Goal: Task Accomplishment & Management: Manage account settings

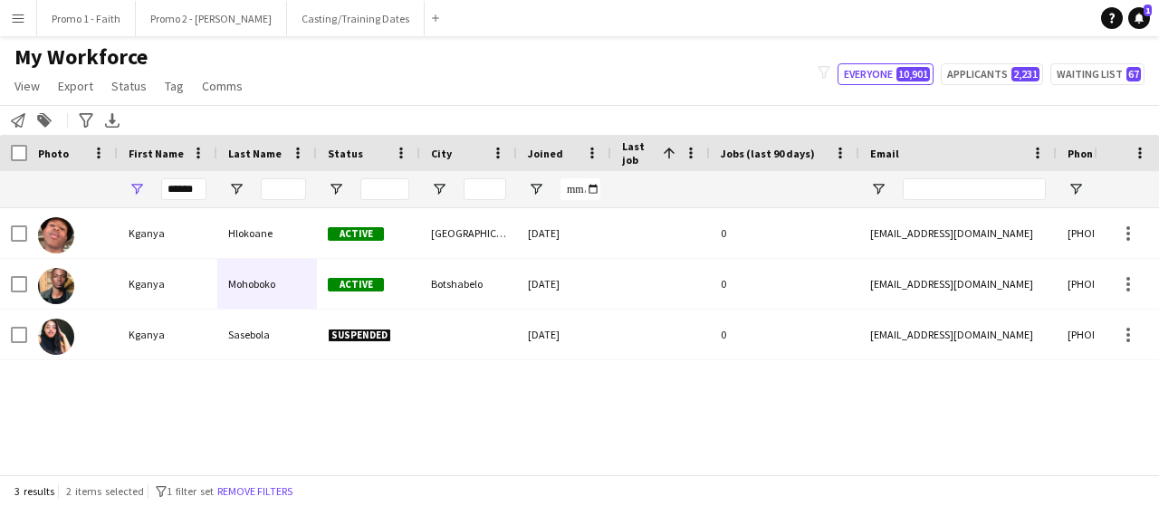
click at [23, 23] on app-icon "Menu" at bounding box center [18, 18] width 14 height 14
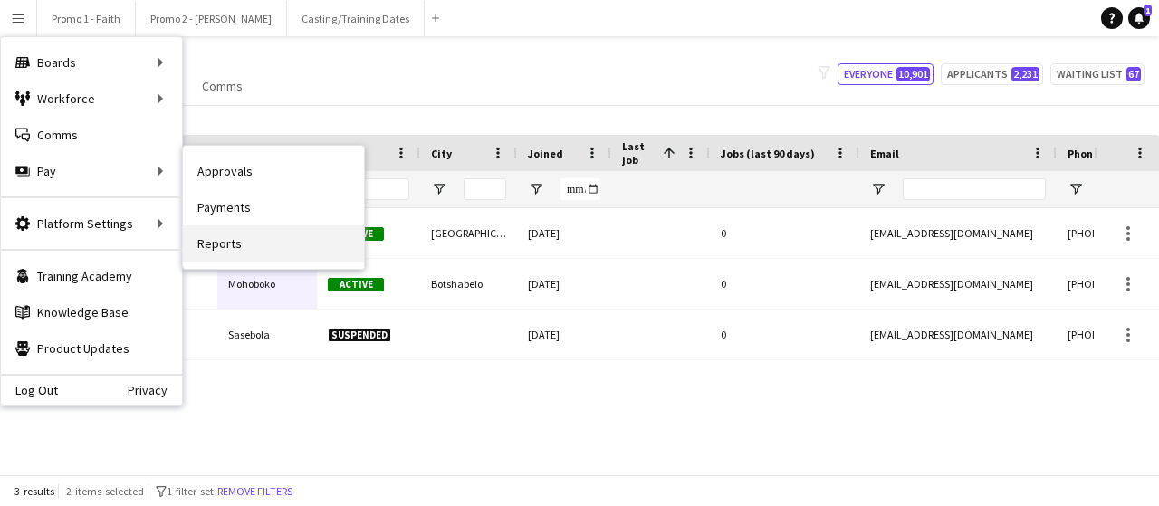
click at [264, 240] on link "Reports" at bounding box center [273, 243] width 181 height 36
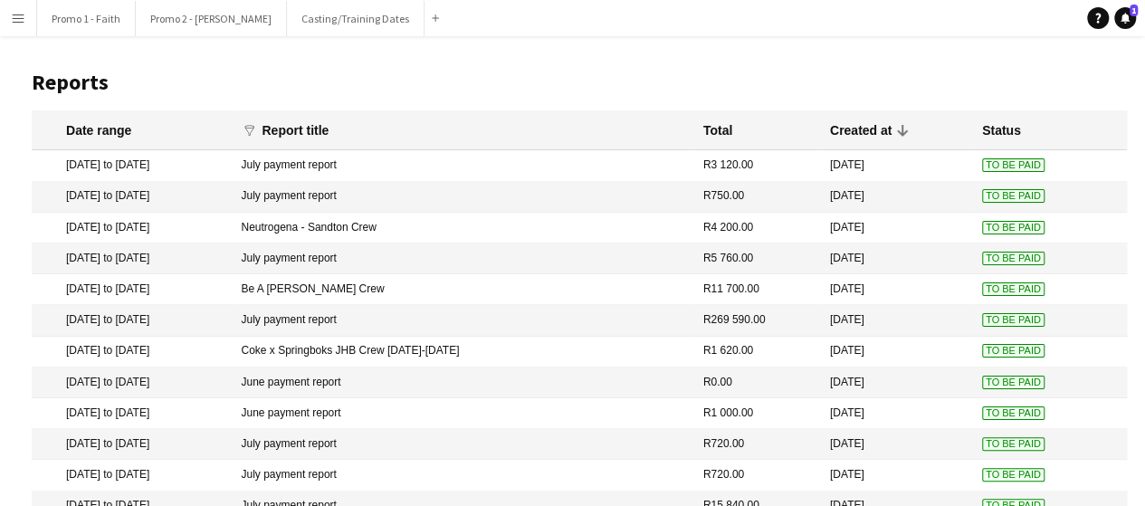
click at [18, 6] on button "Menu" at bounding box center [18, 18] width 36 height 36
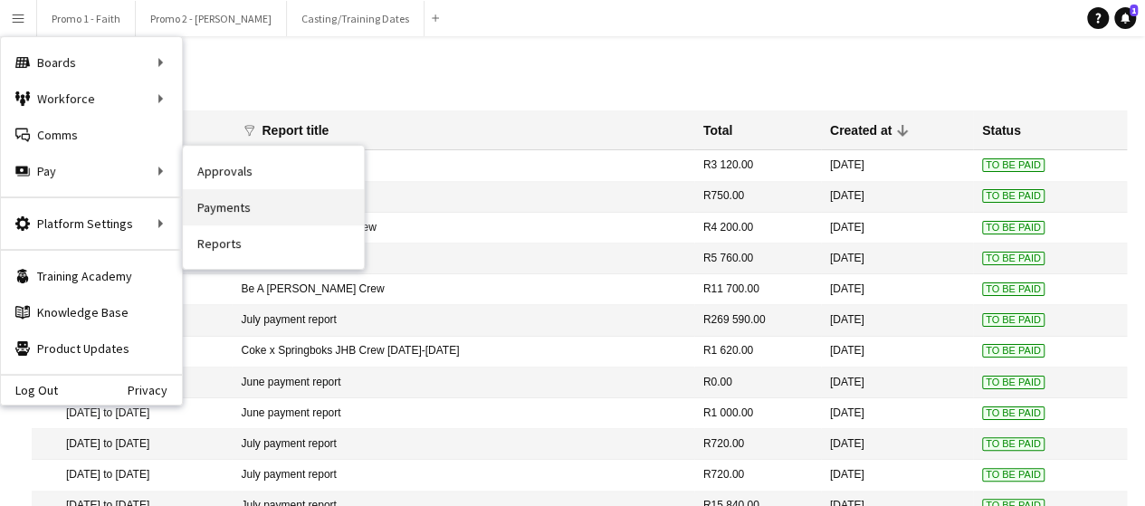
click at [260, 209] on link "Payments" at bounding box center [273, 207] width 181 height 36
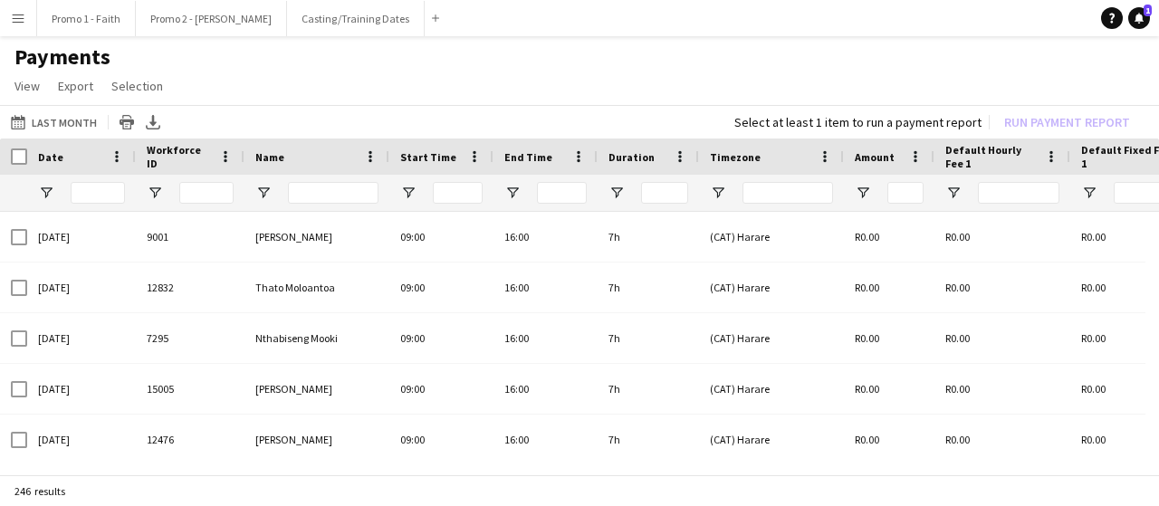
click at [18, 28] on button "Menu" at bounding box center [18, 18] width 36 height 36
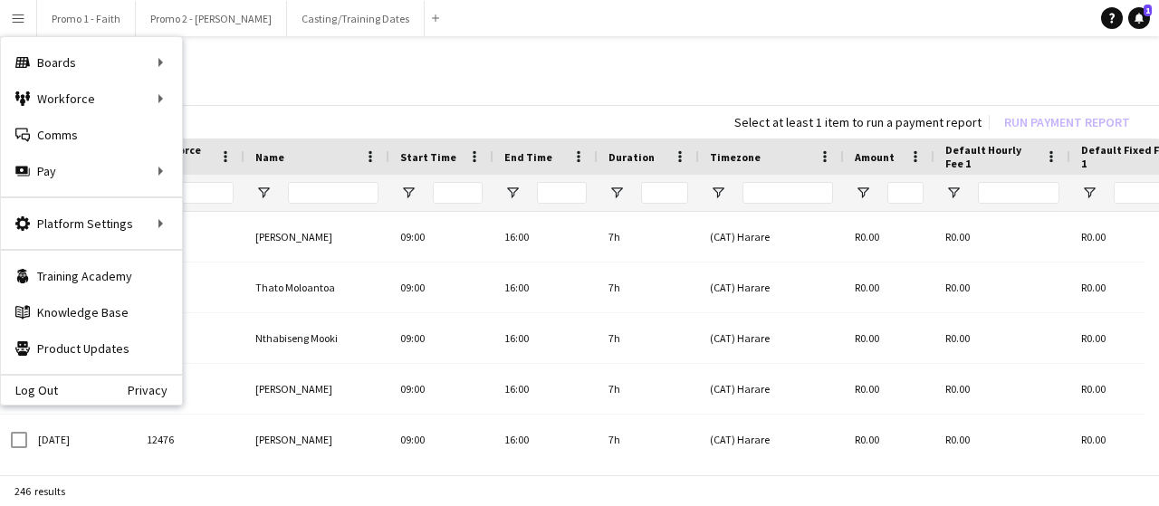
click at [351, 97] on app-page-menu "View Customise view Customise filters Reset Filters Reset View Reset All Export…" at bounding box center [579, 88] width 1159 height 34
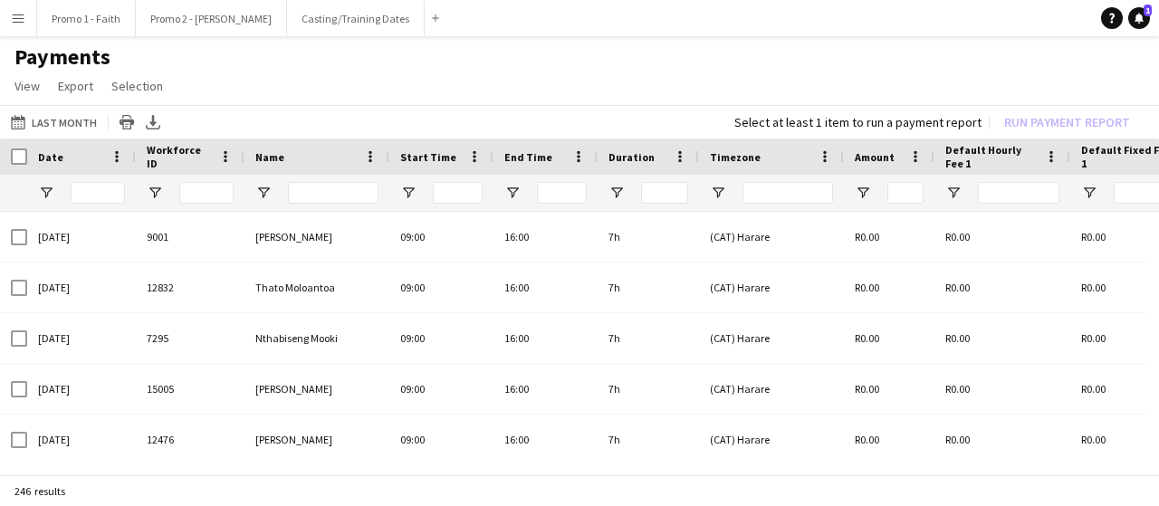
click at [25, 15] on button "Menu" at bounding box center [18, 18] width 36 height 36
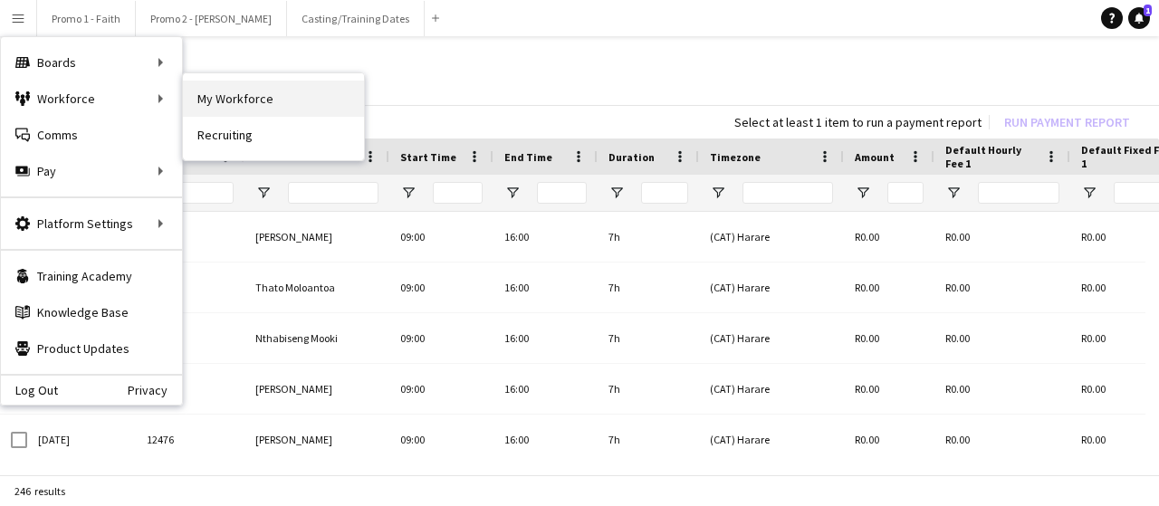
click at [205, 89] on link "My Workforce" at bounding box center [273, 99] width 181 height 36
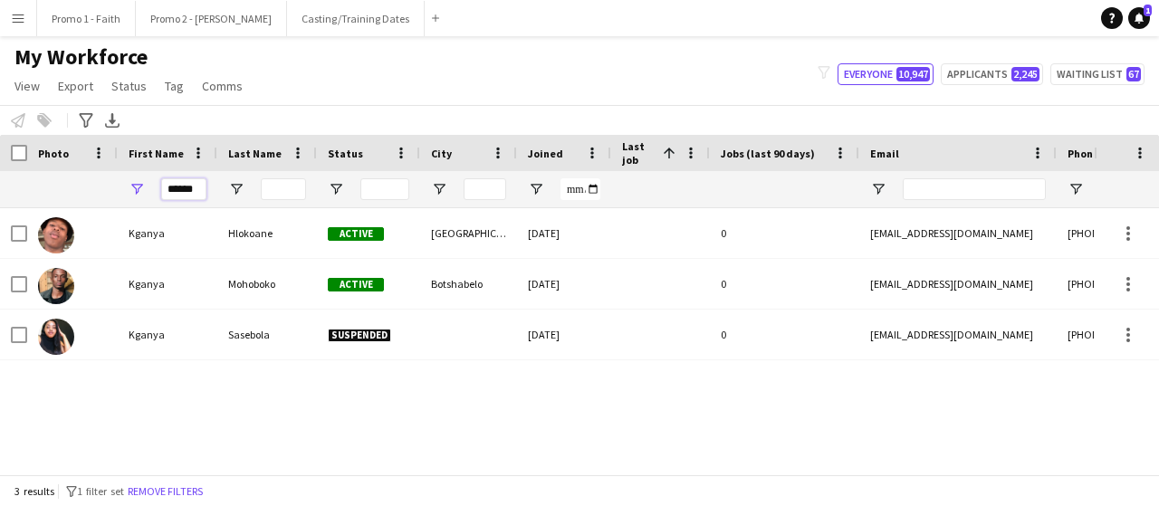
click at [200, 187] on input "******" at bounding box center [183, 189] width 45 height 22
type input "*"
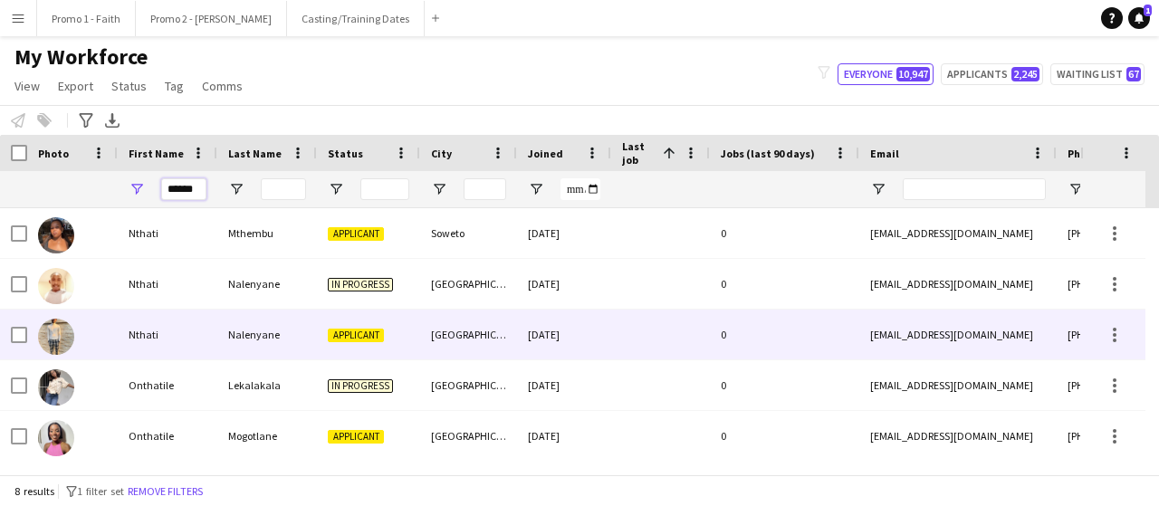
type input "******"
click at [268, 336] on div "Nalenyane" at bounding box center [267, 335] width 100 height 50
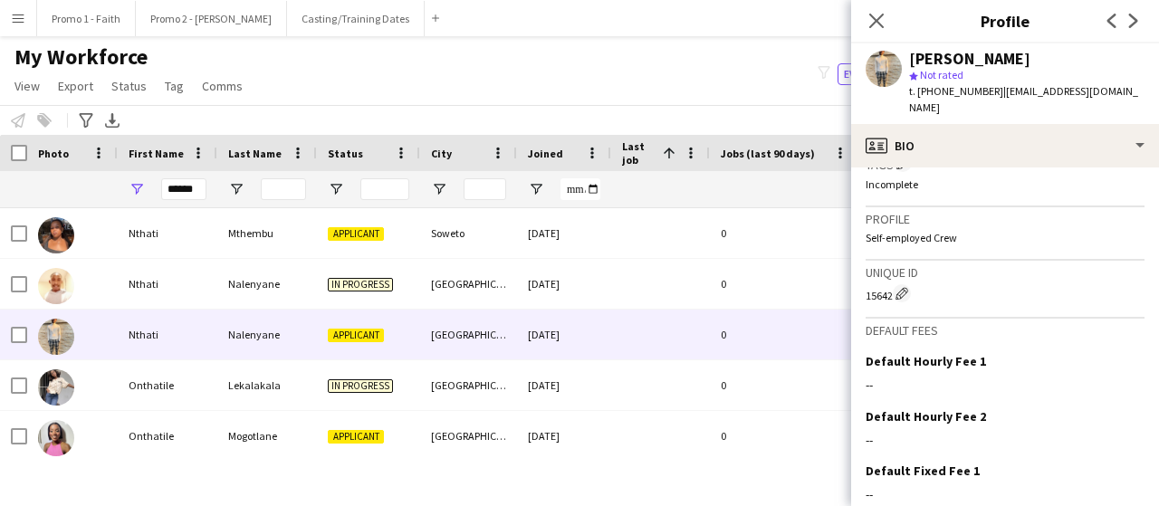
scroll to position [853, 0]
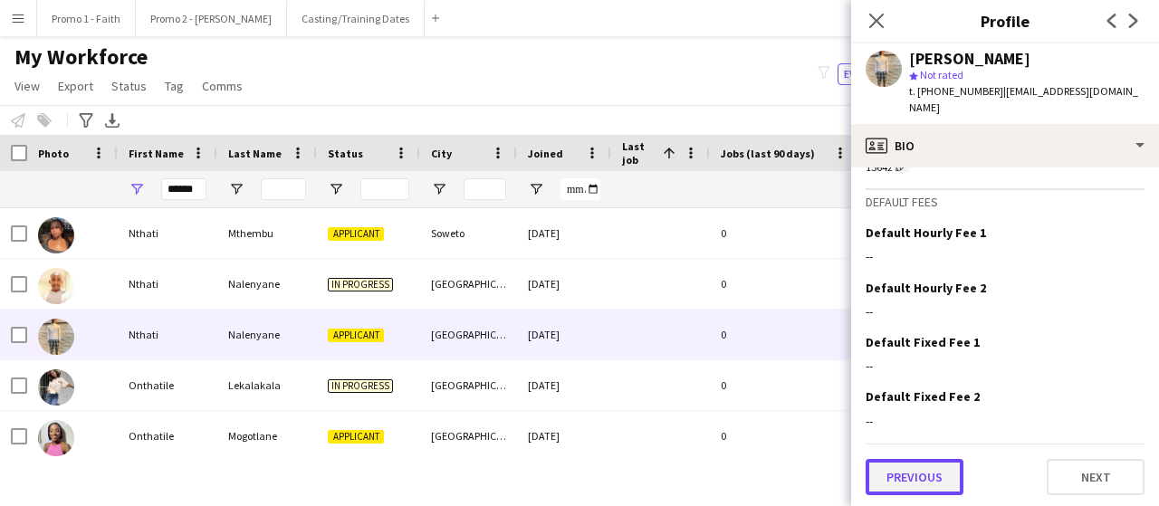
click at [910, 484] on button "Previous" at bounding box center [914, 477] width 98 height 36
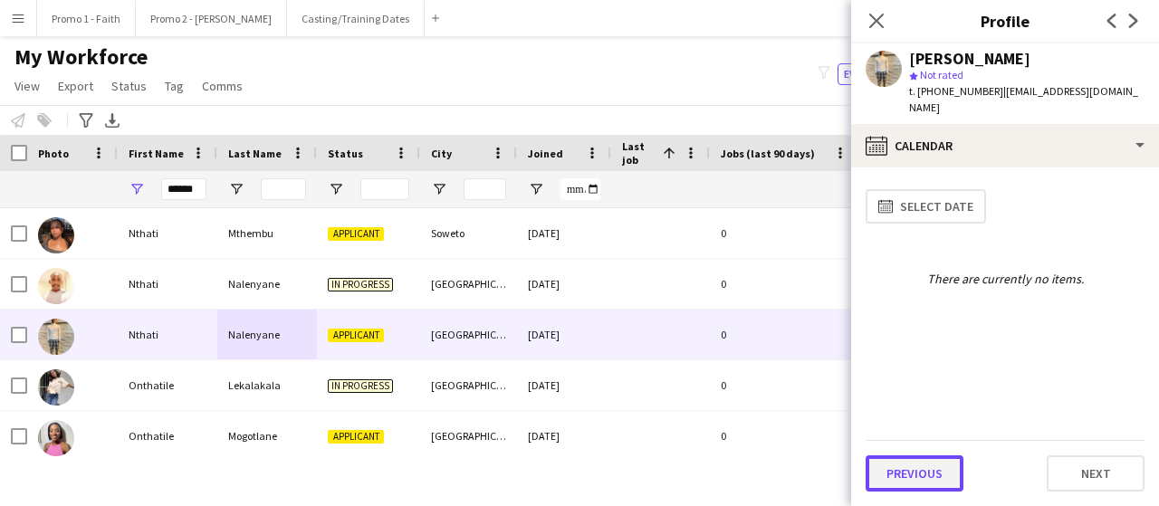
click at [910, 485] on button "Previous" at bounding box center [914, 473] width 98 height 36
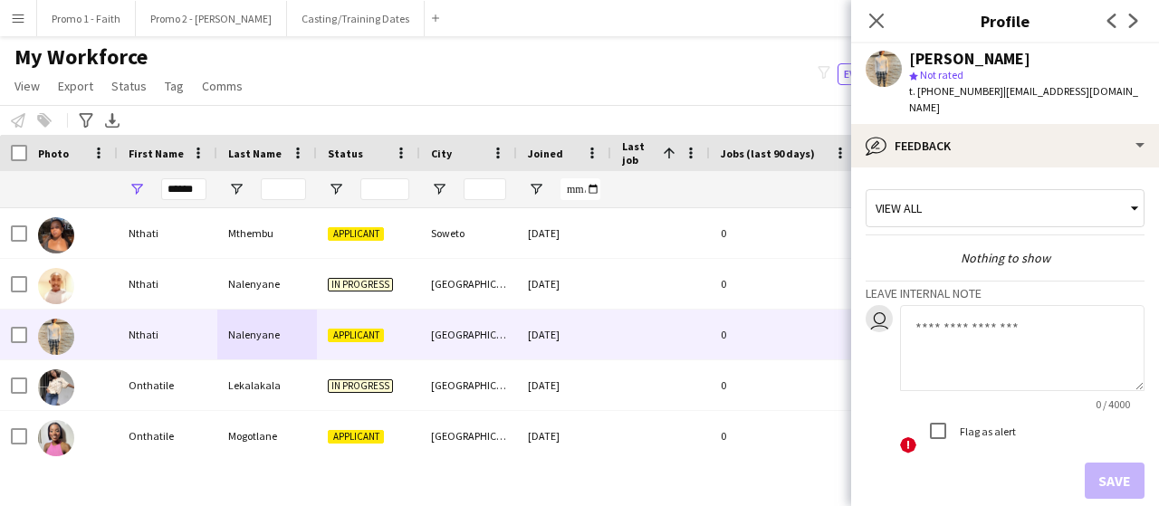
scroll to position [76, 0]
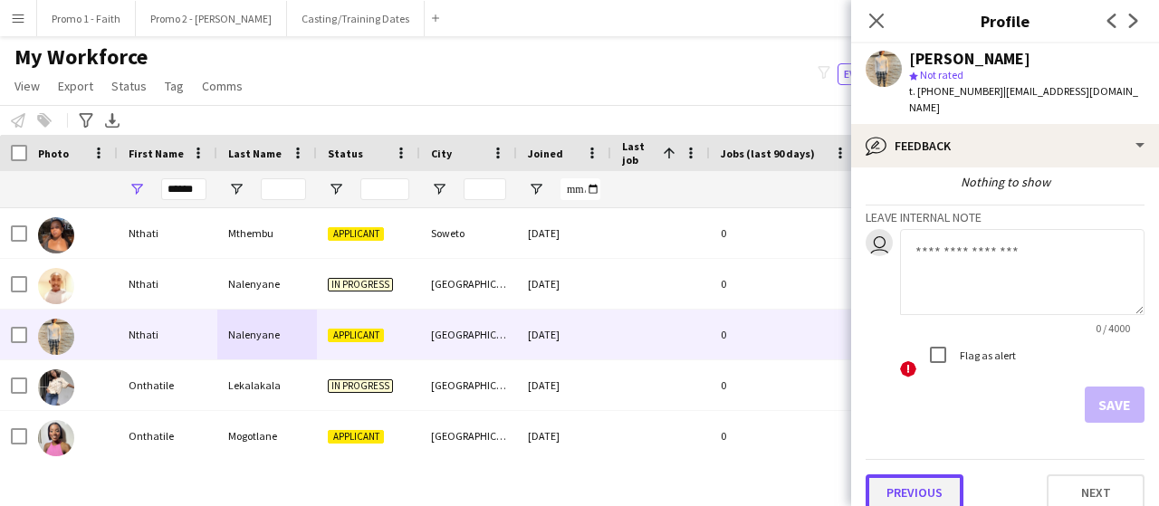
click at [909, 484] on button "Previous" at bounding box center [914, 492] width 98 height 36
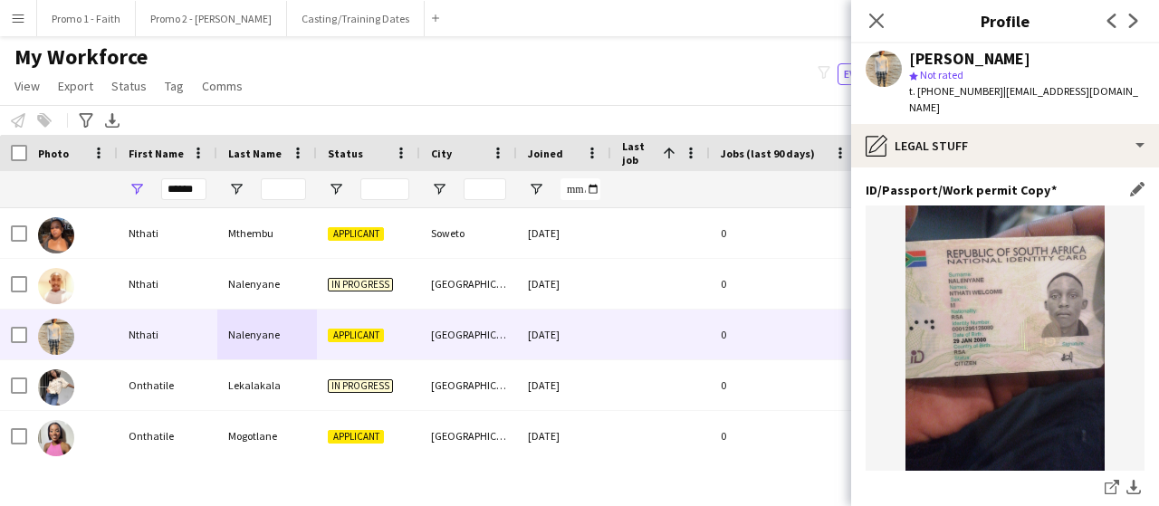
scroll to position [257, 0]
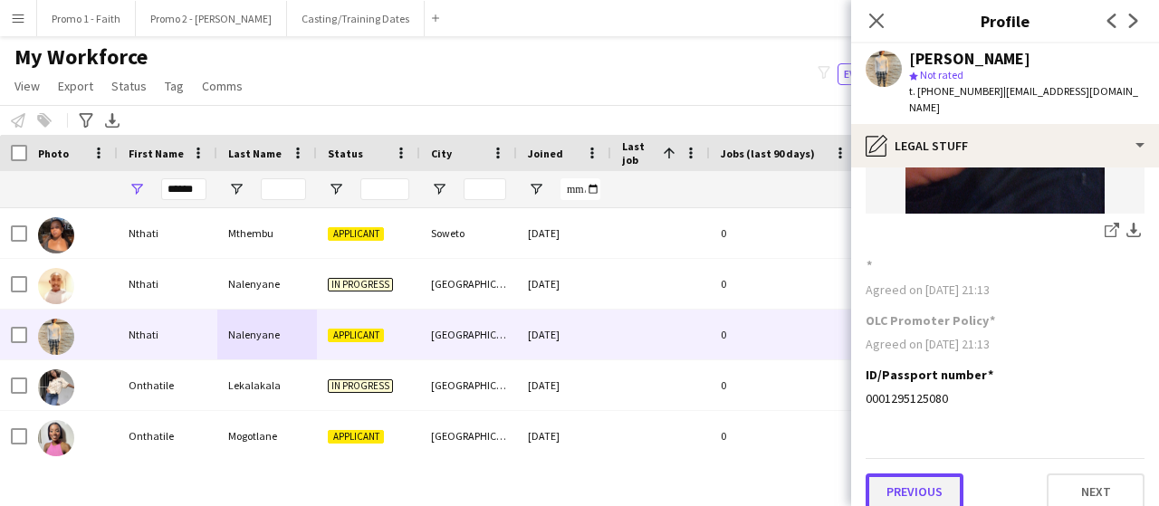
click at [912, 473] on button "Previous" at bounding box center [914, 491] width 98 height 36
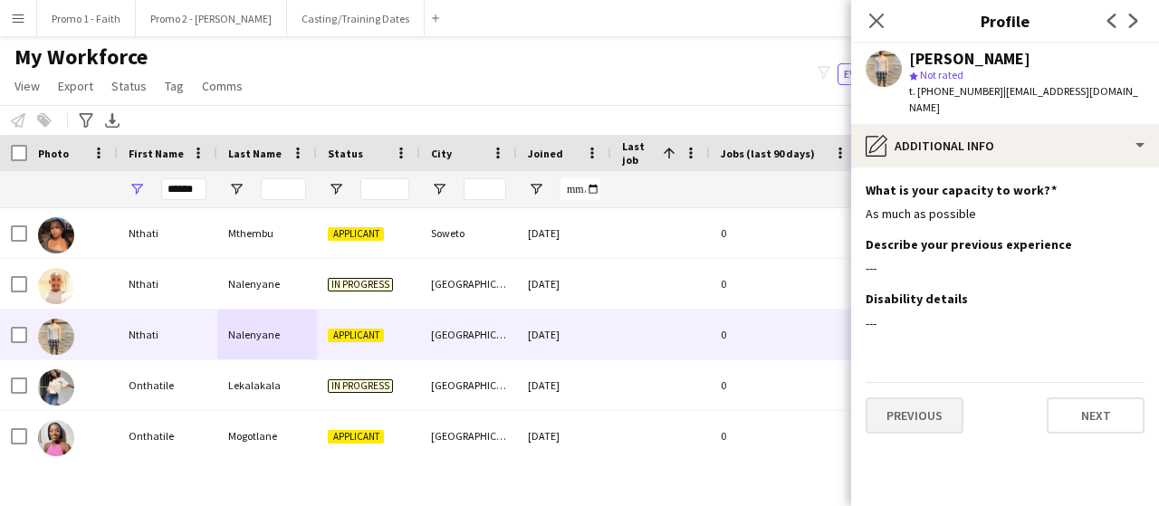
scroll to position [0, 0]
click at [923, 397] on button "Previous" at bounding box center [914, 415] width 98 height 36
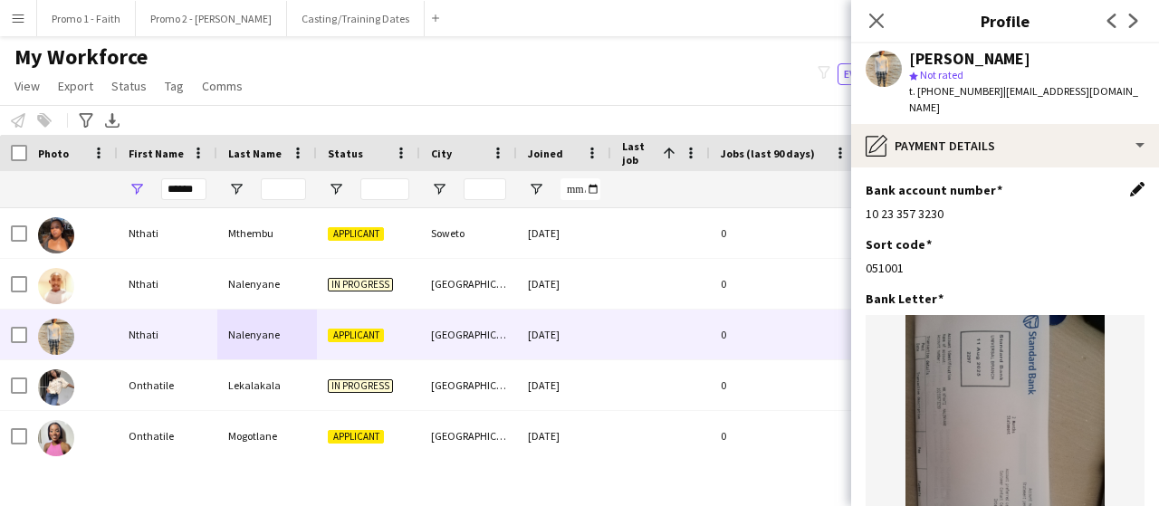
click at [1130, 182] on app-icon "Edit this field" at bounding box center [1137, 189] width 14 height 14
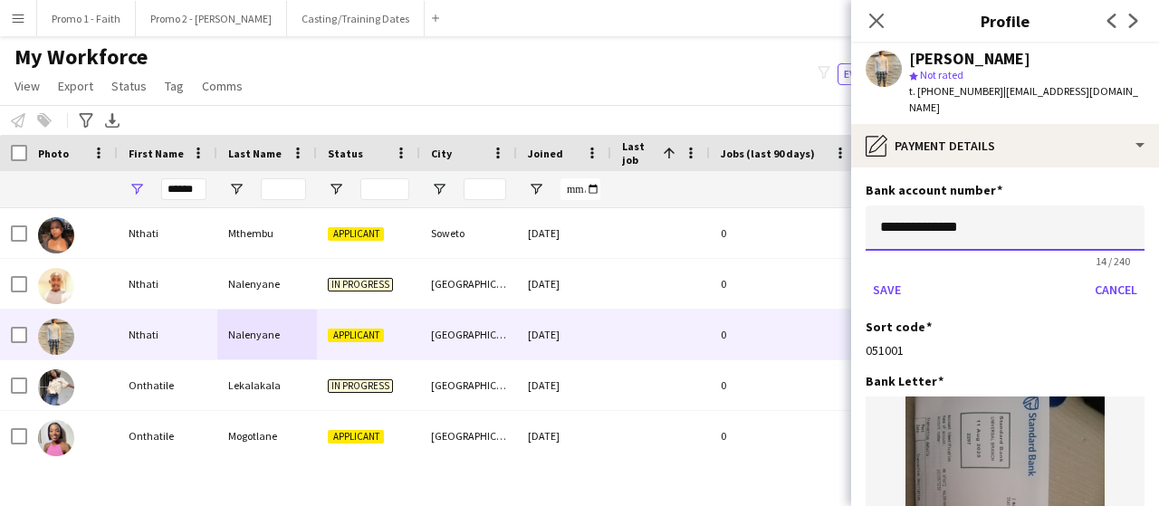
click at [942, 211] on input "**********" at bounding box center [1004, 228] width 279 height 45
click at [915, 214] on input "**********" at bounding box center [1004, 228] width 279 height 45
click at [898, 209] on input "**********" at bounding box center [1004, 228] width 279 height 45
type input "**********"
click at [884, 275] on button "Save" at bounding box center [886, 289] width 43 height 29
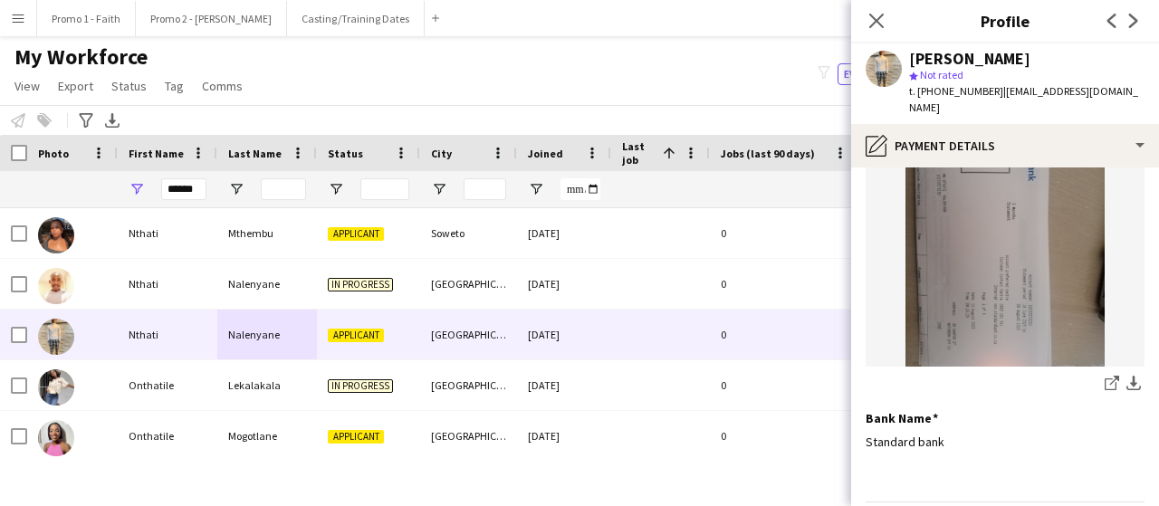
scroll to position [257, 0]
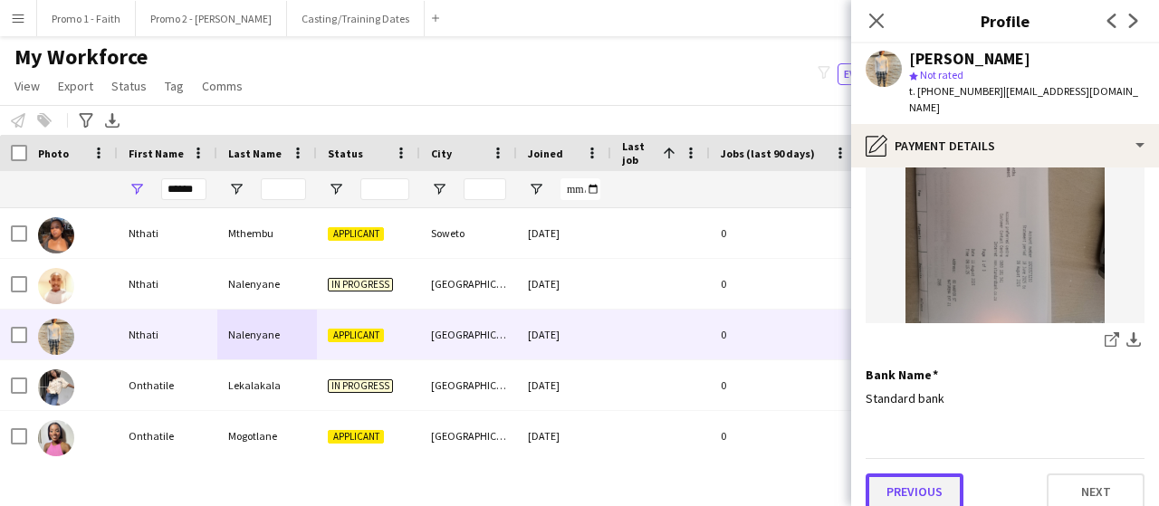
click at [923, 473] on button "Previous" at bounding box center [914, 491] width 98 height 36
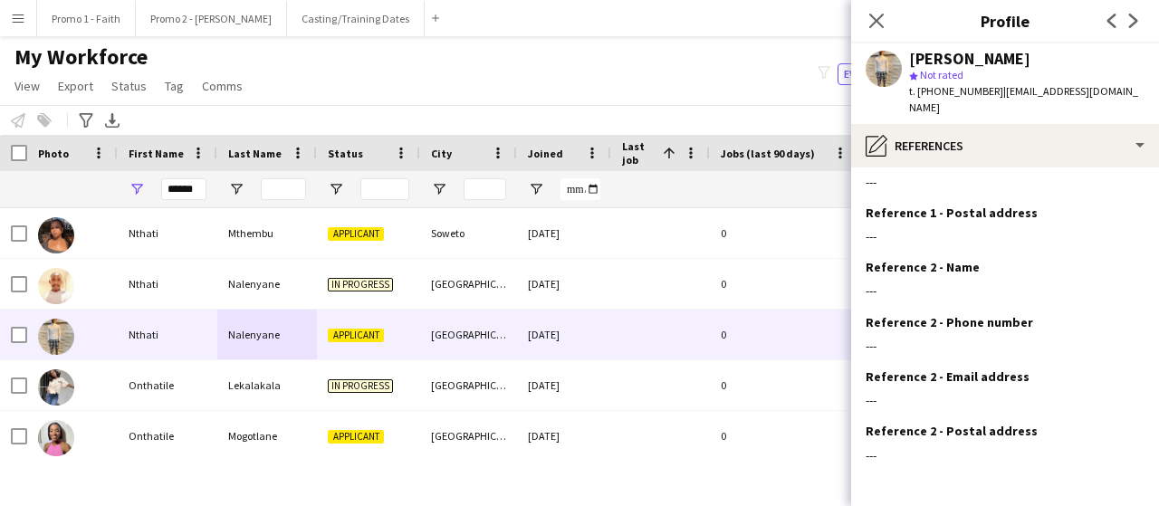
scroll to position [197, 0]
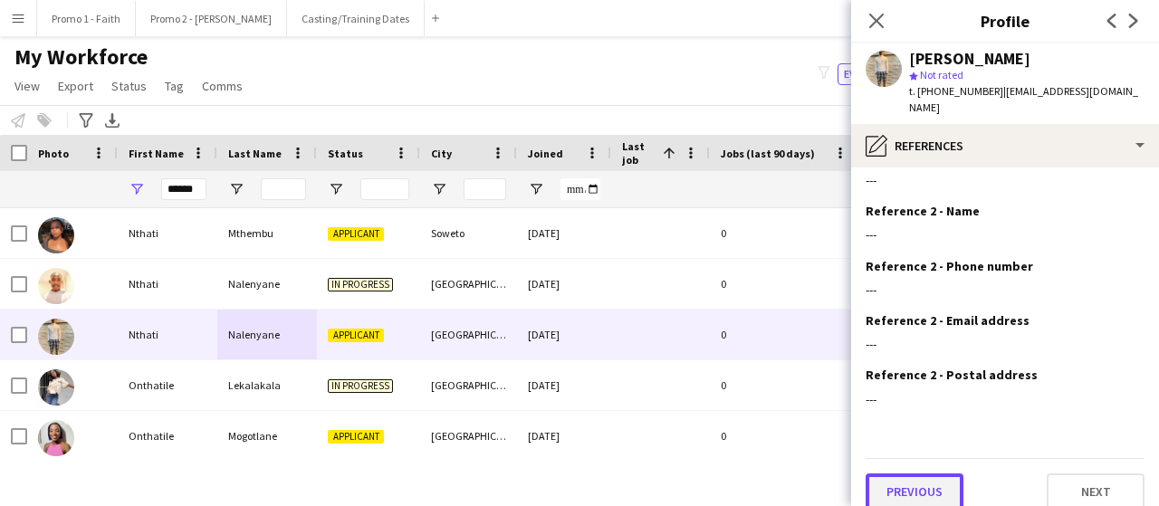
click at [911, 477] on button "Previous" at bounding box center [914, 491] width 98 height 36
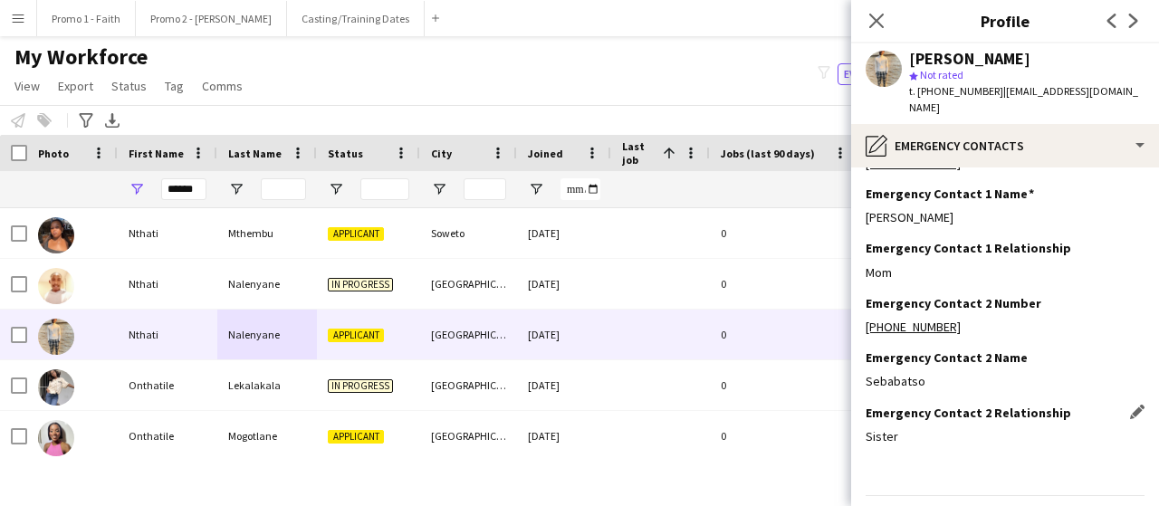
scroll to position [89, 0]
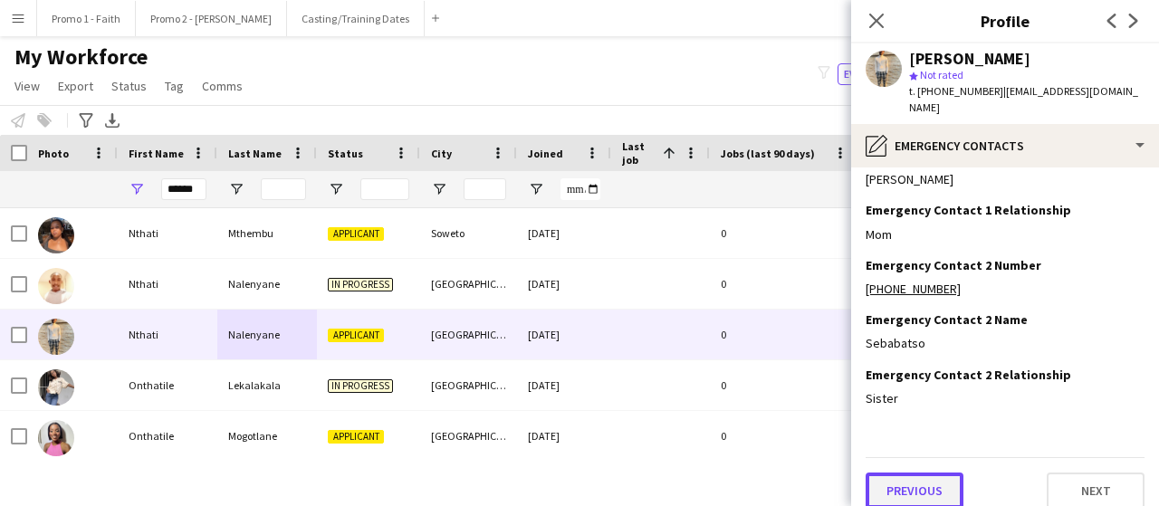
click at [924, 473] on button "Previous" at bounding box center [914, 491] width 98 height 36
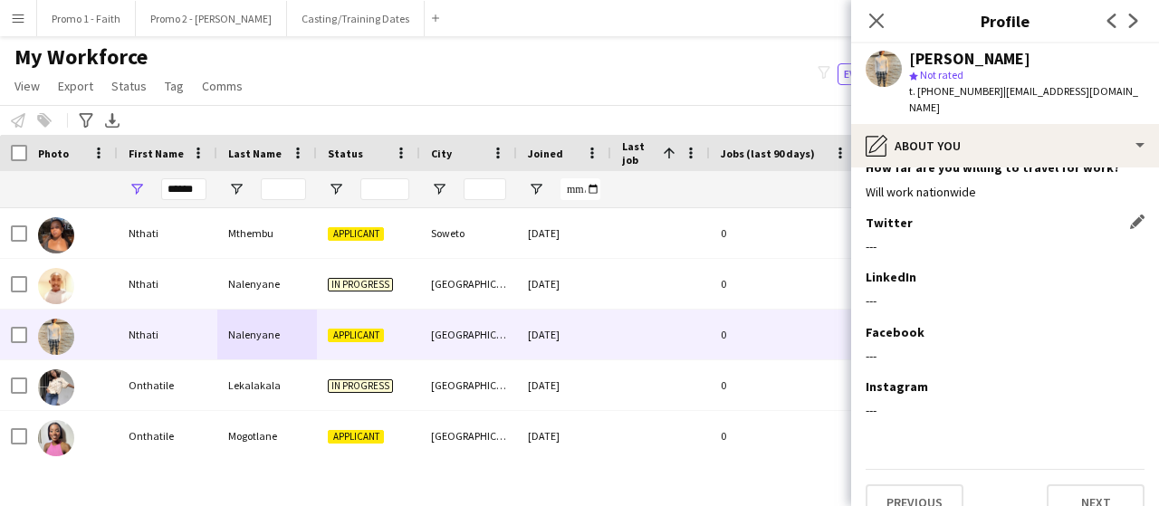
scroll to position [186, 0]
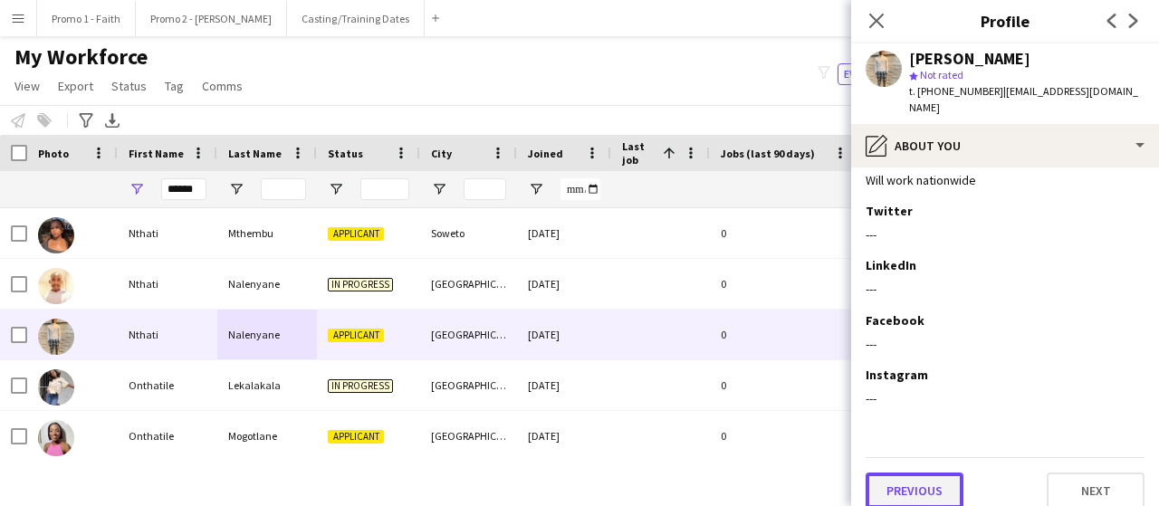
click at [902, 473] on button "Previous" at bounding box center [914, 491] width 98 height 36
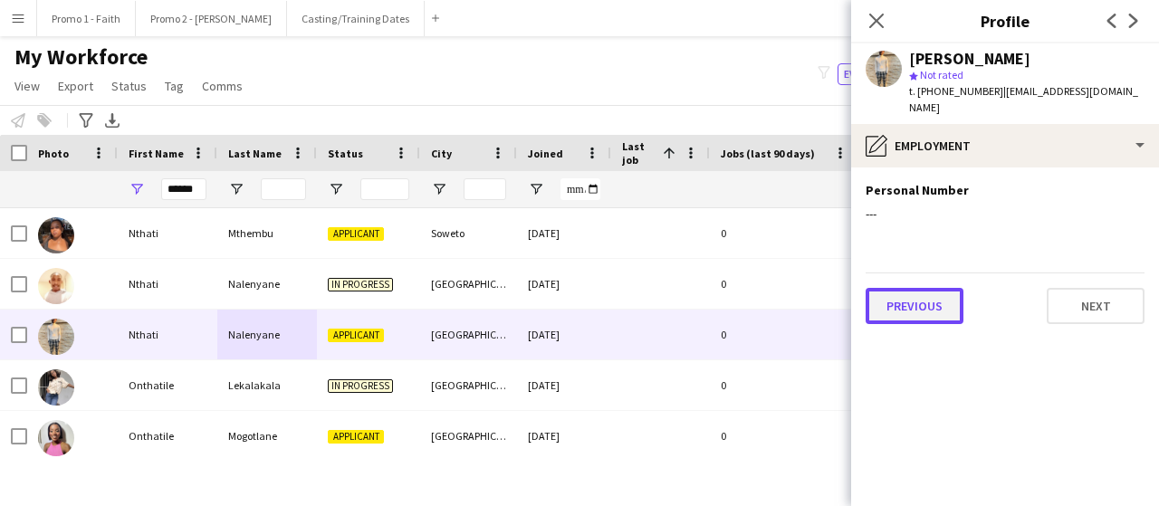
click at [941, 288] on button "Previous" at bounding box center [914, 306] width 98 height 36
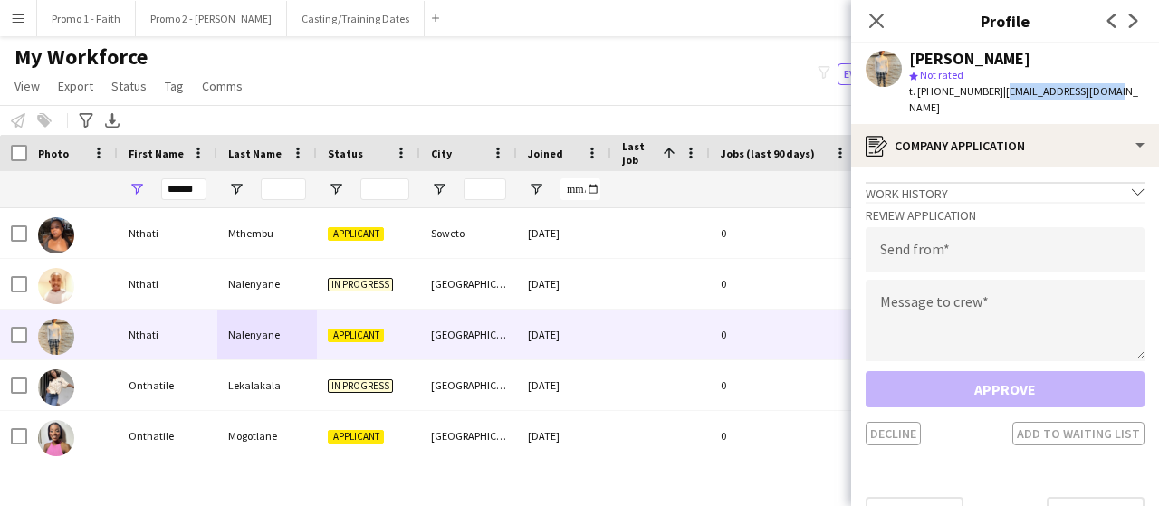
drag, startPoint x: 994, startPoint y: 91, endPoint x: 1122, endPoint y: 94, distance: 127.7
click at [1122, 94] on app-profile-header "[PERSON_NAME] star Not rated t. [PHONE_NUMBER] | [EMAIL_ADDRESS][DOMAIN_NAME]" at bounding box center [1005, 83] width 308 height 81
copy span "[EMAIL_ADDRESS][DOMAIN_NAME]"
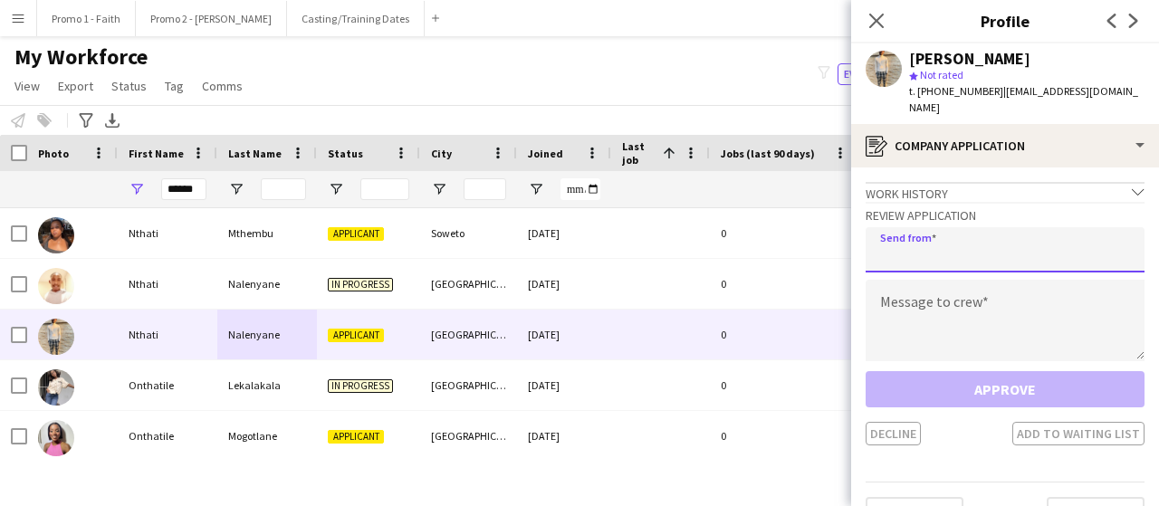
click at [894, 245] on input "email" at bounding box center [1004, 249] width 279 height 45
paste input "**********"
type input "**********"
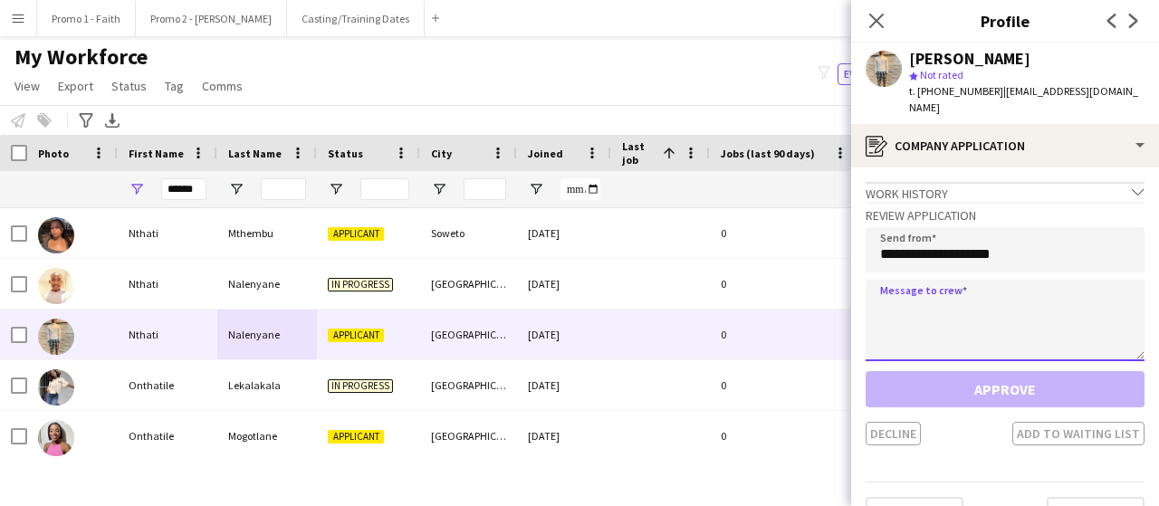
click at [922, 311] on textarea at bounding box center [1004, 320] width 279 height 81
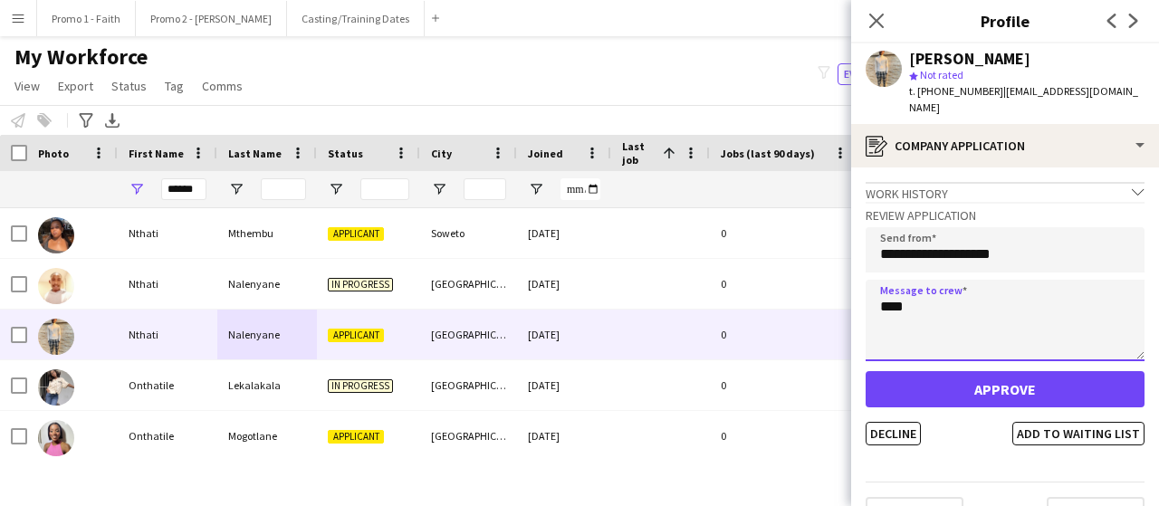
type textarea "****"
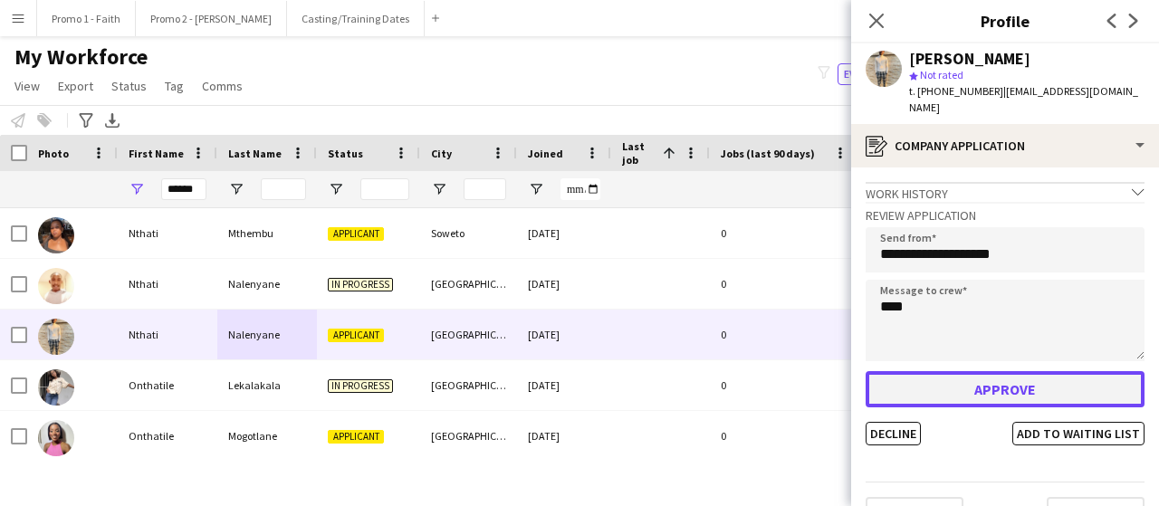
click at [938, 375] on button "Approve" at bounding box center [1004, 389] width 279 height 36
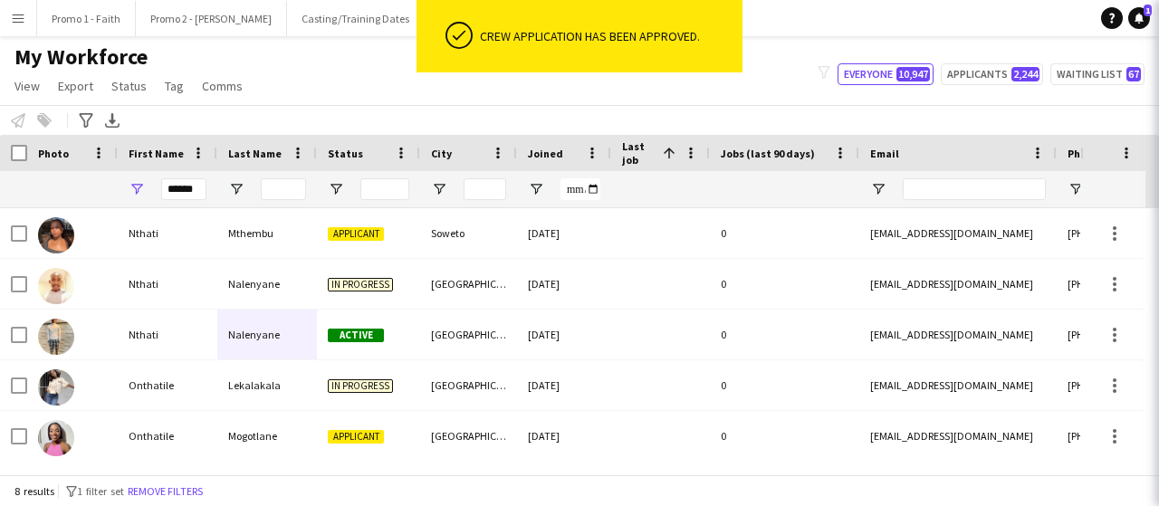
scroll to position [24, 0]
